Goal: Task Accomplishment & Management: Manage account settings

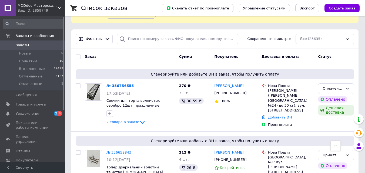
scroll to position [27, 0]
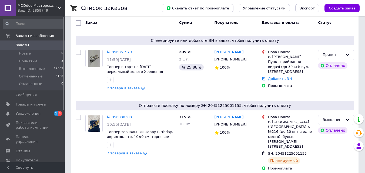
scroll to position [27, 0]
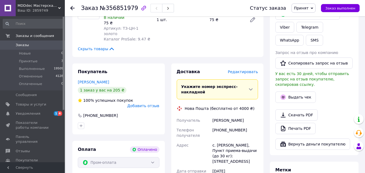
scroll to position [135, 0]
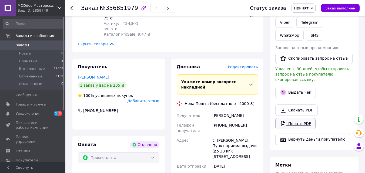
click at [290, 121] on link "Печать PDF" at bounding box center [295, 123] width 40 height 11
